Goal: Task Accomplishment & Management: Complete application form

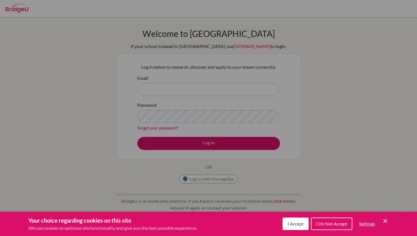
click at [384, 221] on icon "Save and close" at bounding box center [385, 221] width 4 height 4
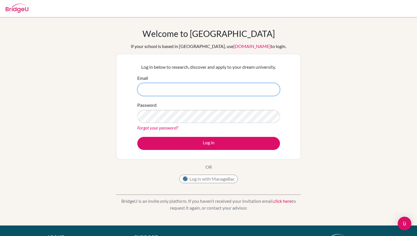
click at [173, 87] on input "Email" at bounding box center [208, 89] width 143 height 13
click at [131, 63] on div "Log in below to research, discover and apply to your dream university. Email Pa…" at bounding box center [208, 106] width 184 height 105
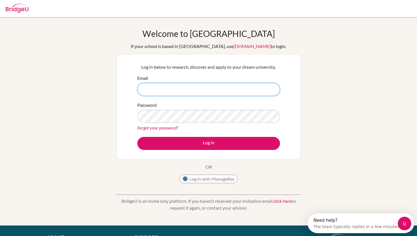
click at [161, 87] on input "Email" at bounding box center [208, 89] width 143 height 13
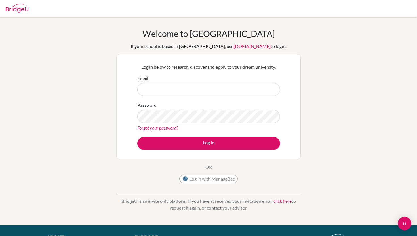
click at [172, 89] on input "Email" at bounding box center [208, 89] width 143 height 13
type input "[EMAIL_ADDRESS][DOMAIN_NAME]"
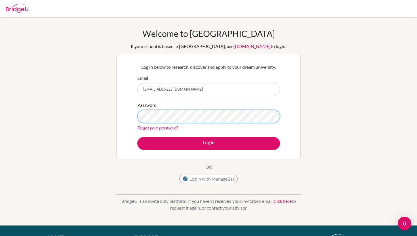
click at [137, 137] on button "Log in" at bounding box center [208, 143] width 143 height 13
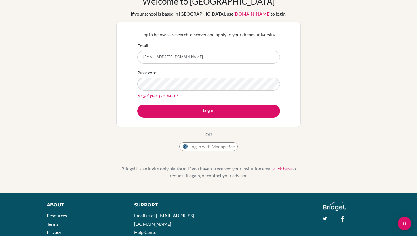
scroll to position [30, 0]
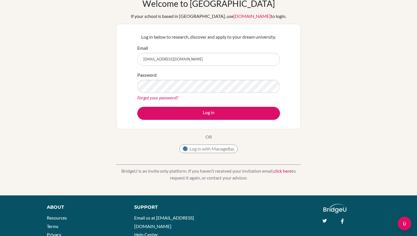
click at [207, 173] on p "BridgeU is an invite only platform. If you haven’t received your invitation ema…" at bounding box center [208, 174] width 184 height 14
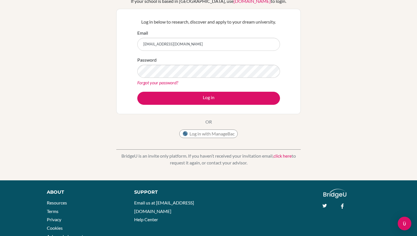
scroll to position [67, 0]
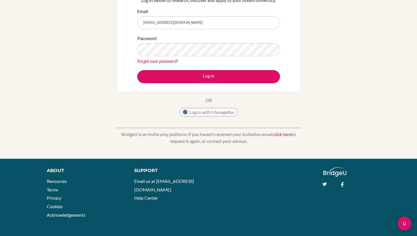
click at [158, 60] on link "Forgot your password?" at bounding box center [157, 60] width 41 height 5
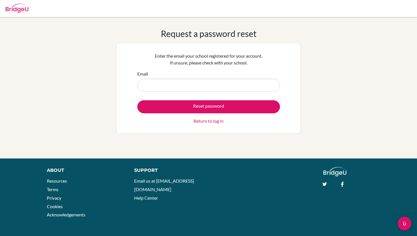
click at [176, 87] on input "Email" at bounding box center [208, 85] width 143 height 13
type input "[EMAIL_ADDRESS][DOMAIN_NAME]"
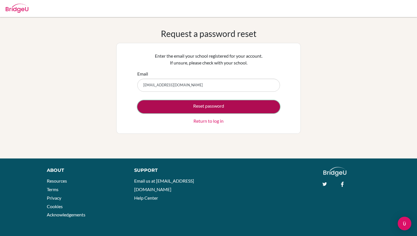
click at [188, 109] on button "Reset password" at bounding box center [208, 106] width 143 height 13
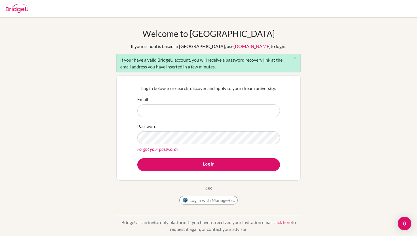
click at [136, 132] on div "Log in below to research, discover and apply to your dream university. Email Pa…" at bounding box center [208, 127] width 150 height 93
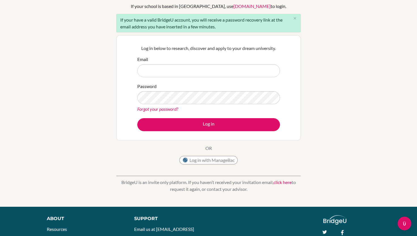
scroll to position [88, 0]
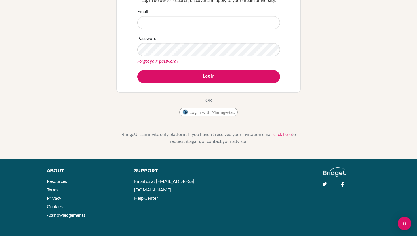
click at [220, 129] on div "BridgeU is an invite only platform. If you haven’t received your invitation ema…" at bounding box center [208, 133] width 184 height 28
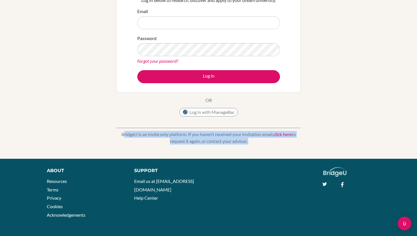
click at [220, 129] on div "BridgeU is an invite only platform. If you haven’t received your invitation ema…" at bounding box center [208, 133] width 184 height 28
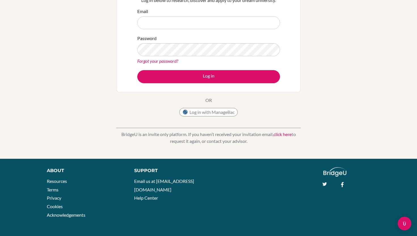
click at [195, 147] on div "BridgeU is an invite only platform. If you haven’t received your invitation ema…" at bounding box center [208, 133] width 184 height 28
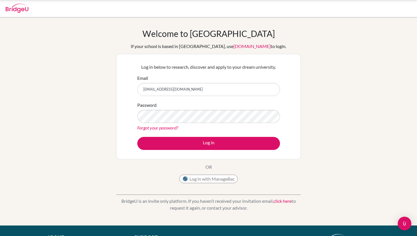
scroll to position [66, 0]
click at [165, 83] on input "Email" at bounding box center [208, 89] width 143 height 13
click at [184, 56] on div "Log in below to research, discover and apply to your dream university. Email Pa…" at bounding box center [208, 106] width 184 height 105
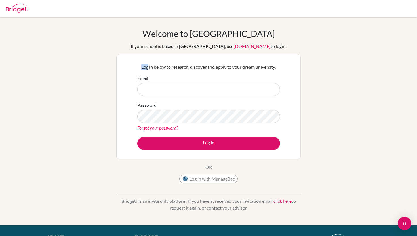
click at [184, 56] on div "Log in below to research, discover and apply to your dream university. Email Pa…" at bounding box center [208, 106] width 184 height 105
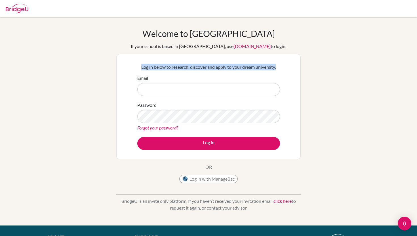
click at [184, 56] on div "Log in below to research, discover and apply to your dream university. Email Pa…" at bounding box center [208, 106] width 184 height 105
click at [203, 56] on div "Log in below to research, discover and apply to your dream university. Email Pa…" at bounding box center [208, 106] width 184 height 105
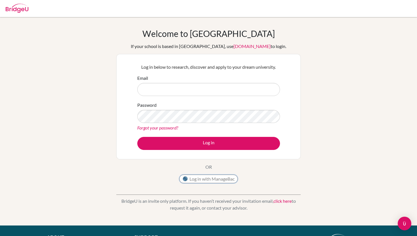
click at [209, 180] on button "Log in with ManageBac" at bounding box center [208, 178] width 58 height 9
click at [287, 202] on link "click here" at bounding box center [282, 200] width 18 height 5
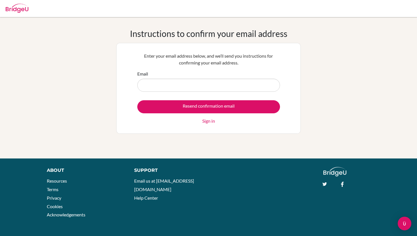
click at [178, 88] on input "Email" at bounding box center [208, 85] width 143 height 13
click at [157, 69] on div "Enter your email address below, and we’ll send you instructions for confirming …" at bounding box center [208, 88] width 150 height 79
click at [166, 81] on input "Email" at bounding box center [208, 85] width 143 height 13
type input "[EMAIL_ADDRESS][DOMAIN_NAME]"
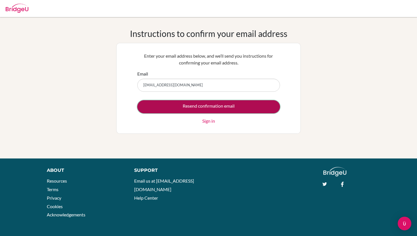
click at [189, 105] on input "Resend confirmation email" at bounding box center [208, 106] width 143 height 13
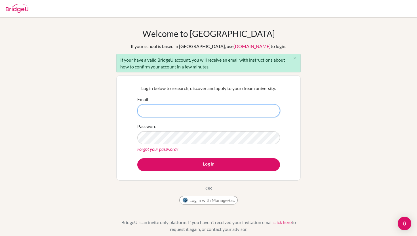
click at [192, 114] on input "Email" at bounding box center [208, 110] width 143 height 13
type input "m"
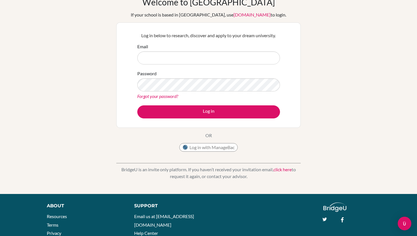
scroll to position [67, 0]
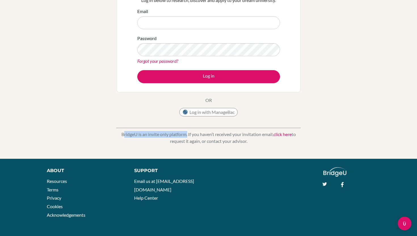
drag, startPoint x: 119, startPoint y: 134, endPoint x: 185, endPoint y: 135, distance: 66.0
click at [185, 135] on p "BridgeU is an invite only platform. If you haven’t received your invitation ema…" at bounding box center [208, 138] width 184 height 14
click at [168, 143] on p "BridgeU is an invite only platform. If you haven’t received your invitation ema…" at bounding box center [208, 138] width 184 height 14
drag, startPoint x: 186, startPoint y: 133, endPoint x: 255, endPoint y: 142, distance: 69.5
click at [255, 142] on p "BridgeU is an invite only platform. If you haven’t received your invitation ema…" at bounding box center [208, 138] width 184 height 14
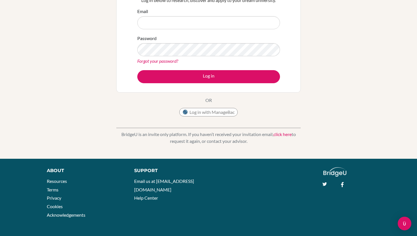
click at [255, 142] on p "BridgeU is an invite only platform. If you haven’t received your invitation ema…" at bounding box center [208, 138] width 184 height 14
drag, startPoint x: 186, startPoint y: 133, endPoint x: 260, endPoint y: 143, distance: 74.8
click at [260, 143] on p "BridgeU is an invite only platform. If you haven’t received your invitation ema…" at bounding box center [208, 138] width 184 height 14
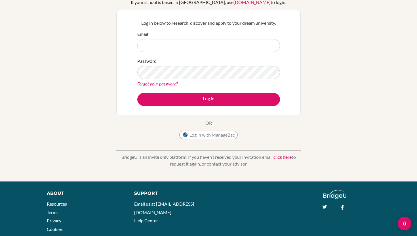
scroll to position [43, 0]
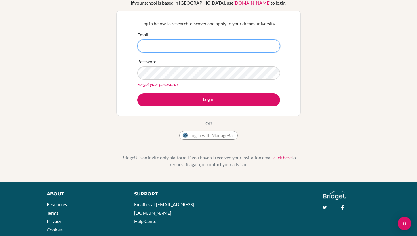
click at [159, 48] on input "Email" at bounding box center [208, 45] width 143 height 13
click at [118, 59] on div "Log in below to research, discover and apply to your dream university. Email Pa…" at bounding box center [208, 62] width 184 height 105
click at [154, 43] on input "Email" at bounding box center [208, 45] width 143 height 13
click at [116, 39] on div "Log in below to research, discover and apply to your dream university. Email Pa…" at bounding box center [208, 62] width 184 height 105
click at [124, 47] on div "Log in below to research, discover and apply to your dream university. Email Pa…" at bounding box center [208, 62] width 184 height 105
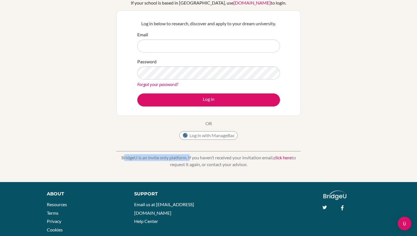
drag, startPoint x: 118, startPoint y: 158, endPoint x: 186, endPoint y: 160, distance: 68.1
click at [186, 160] on p "BridgeU is an invite only platform. If you haven’t received your invitation ema…" at bounding box center [208, 161] width 184 height 14
click at [220, 183] on footer "About Resources Terms Privacy Cookies Acknowledgements Support Email us at [EMA…" at bounding box center [208, 220] width 417 height 77
